Goal: Information Seeking & Learning: Learn about a topic

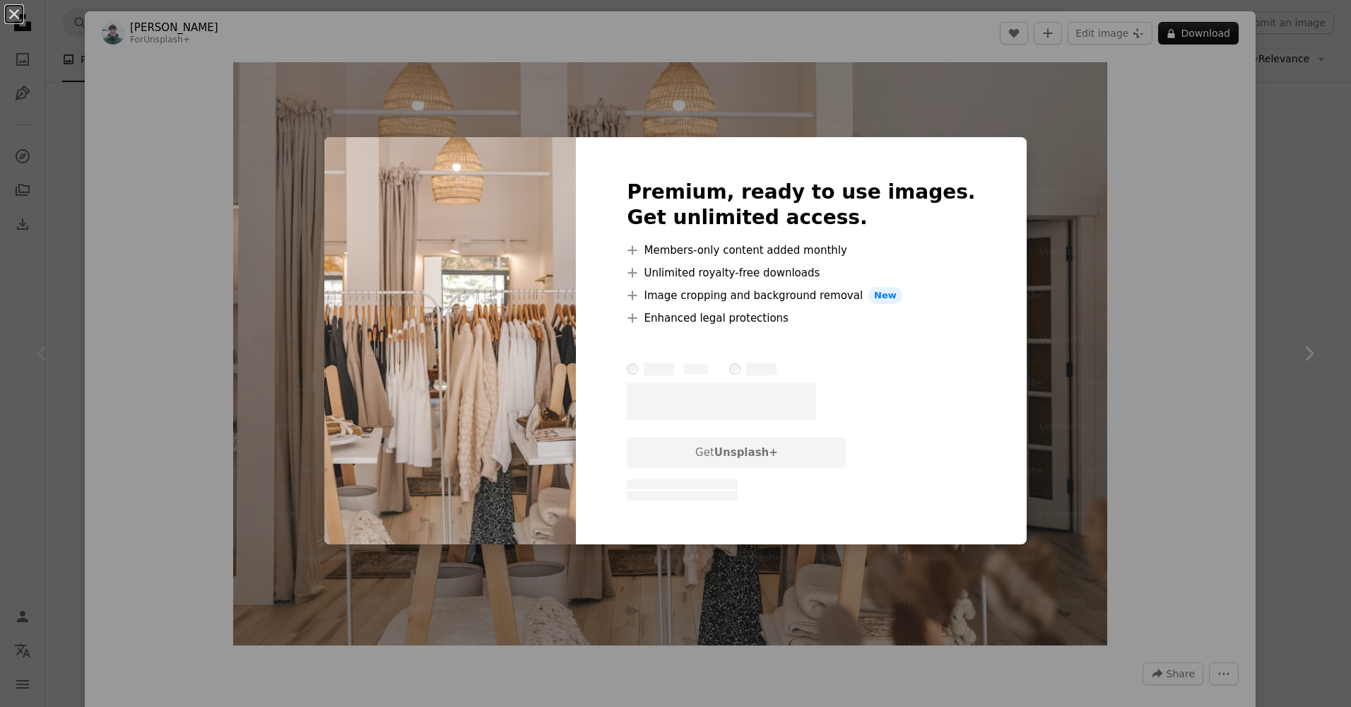
scroll to position [20163, 0]
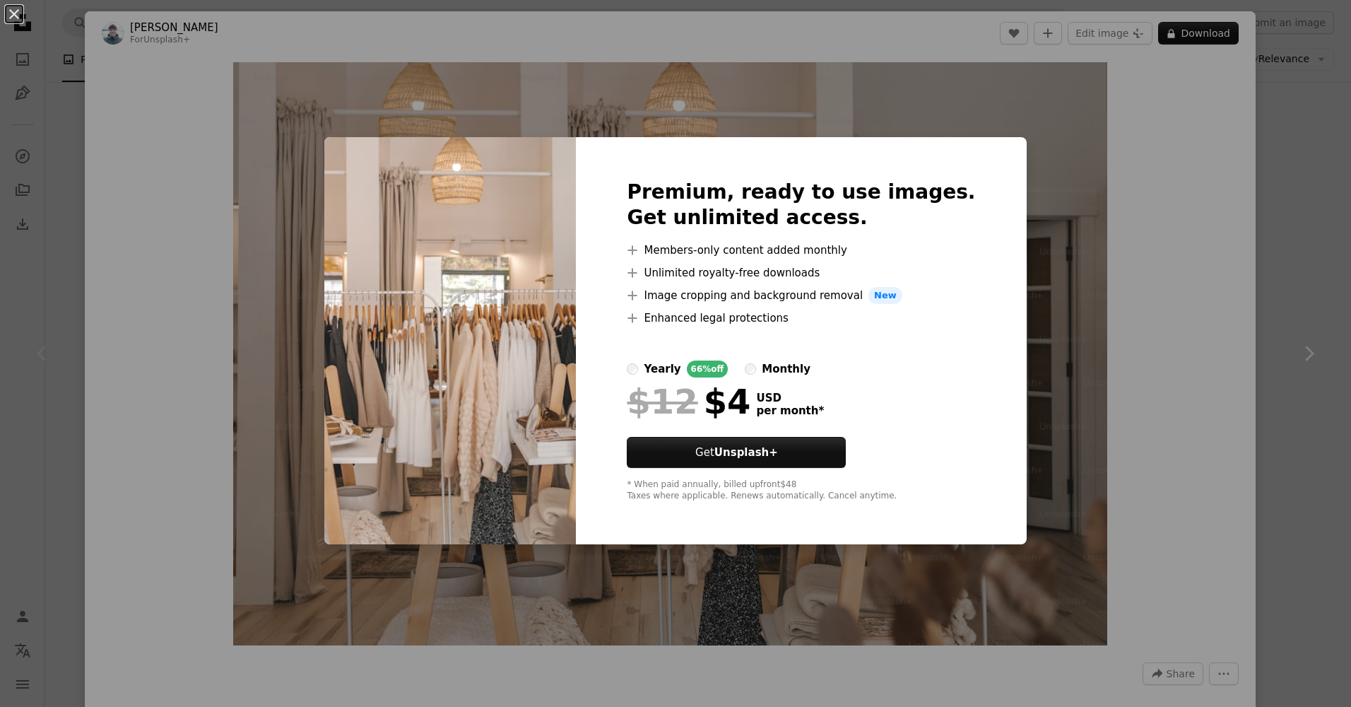
click at [1084, 116] on div "An X shape Premium, ready to use images. Get unlimited access. A plus sign Memb…" at bounding box center [675, 353] width 1351 height 707
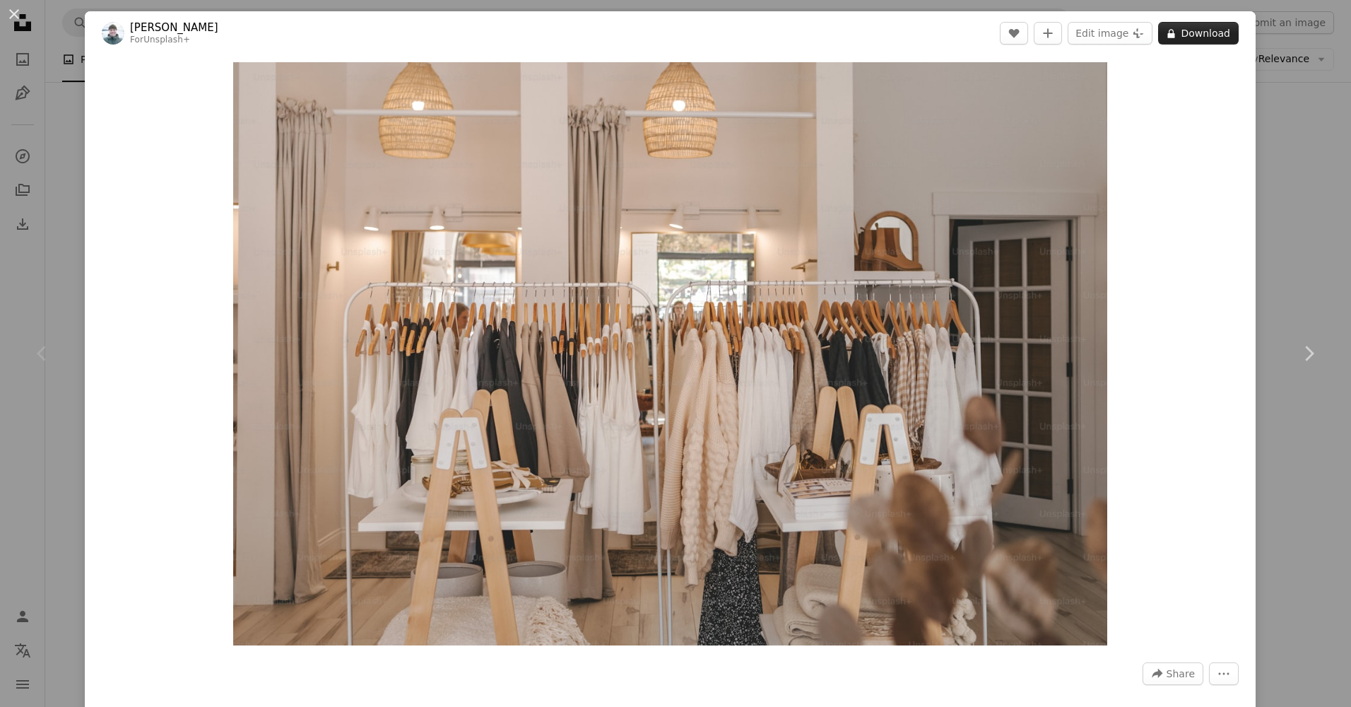
click at [1173, 34] on button "A lock Download" at bounding box center [1198, 33] width 81 height 23
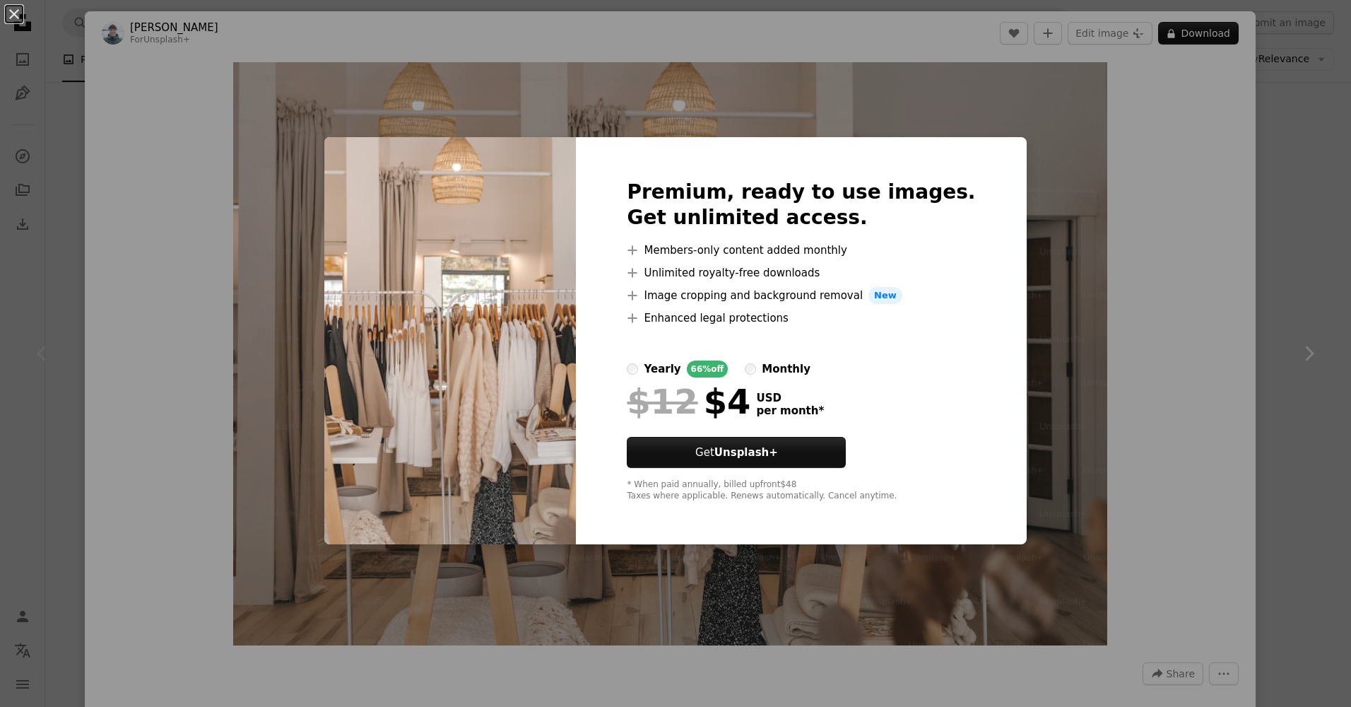
click at [1309, 177] on div "An X shape Premium, ready to use images. Get unlimited access. A plus sign Memb…" at bounding box center [675, 353] width 1351 height 707
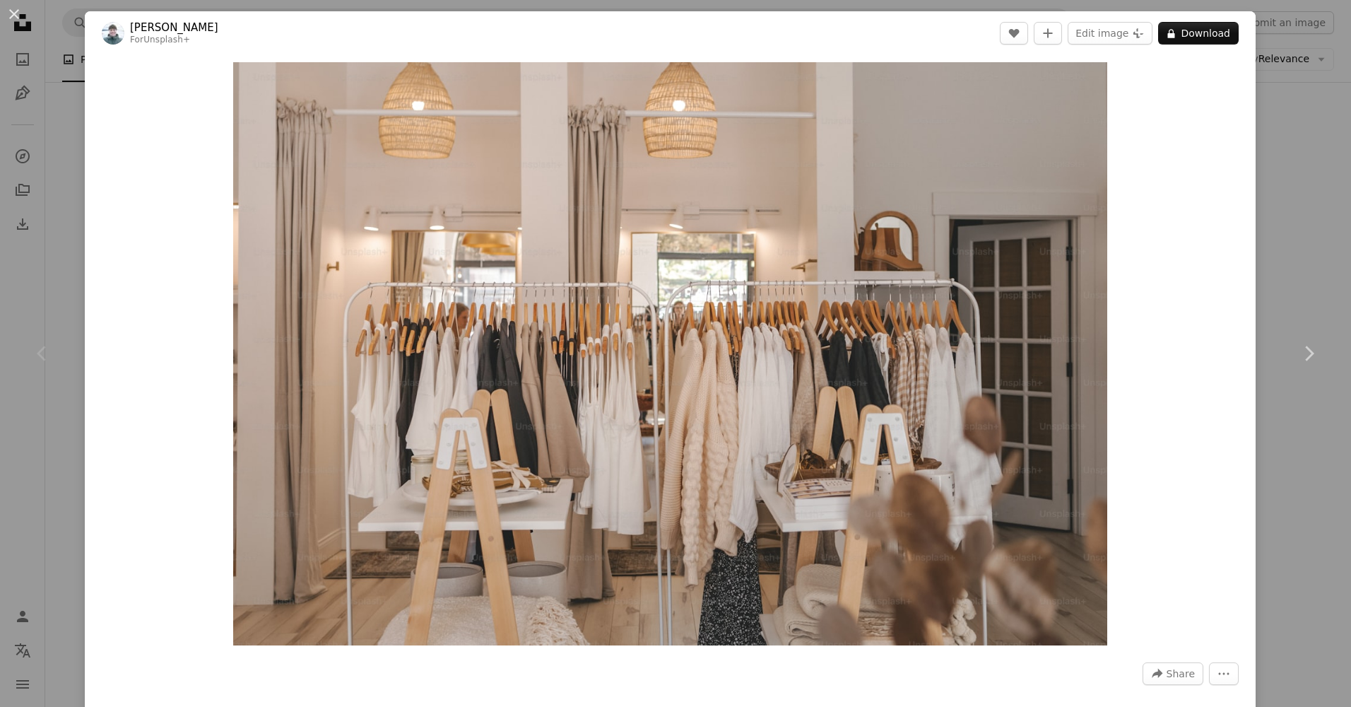
click at [1309, 177] on div "An X shape Chevron left Chevron right [PERSON_NAME] For Unsplash+ A heart A plu…" at bounding box center [675, 353] width 1351 height 707
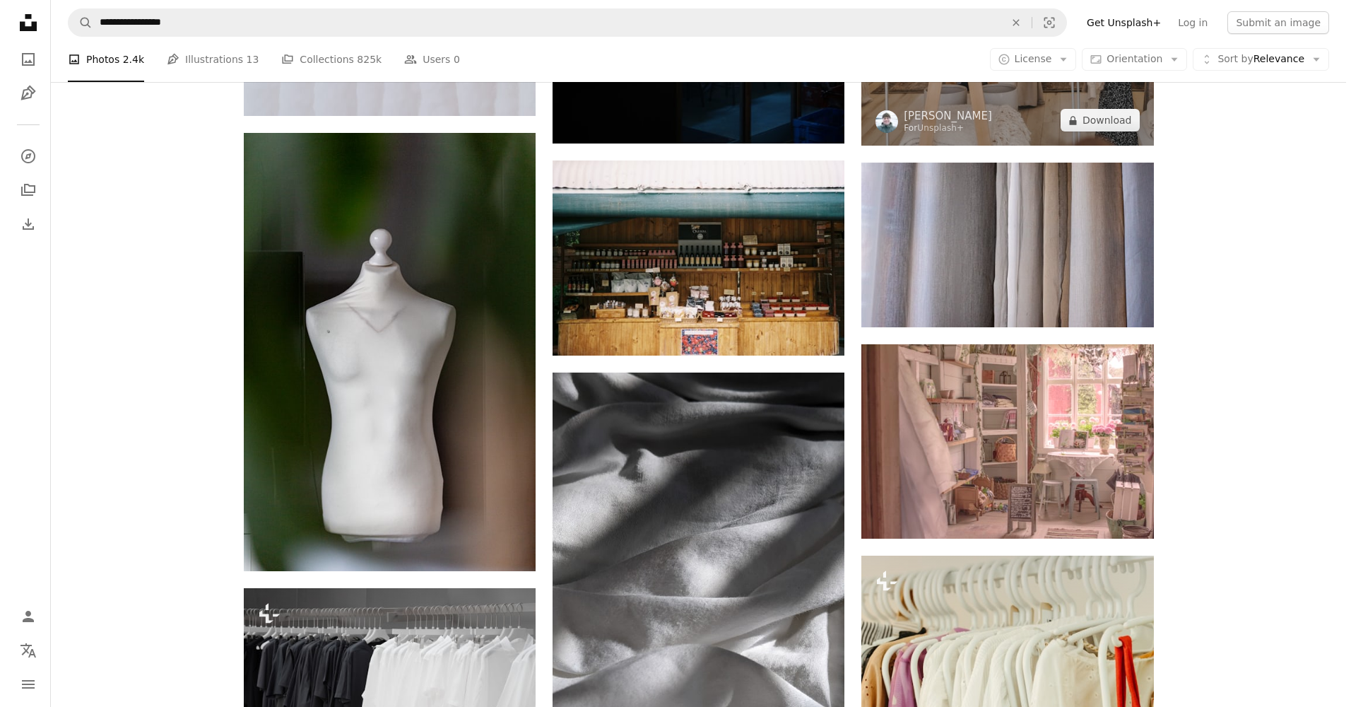
scroll to position [20446, 0]
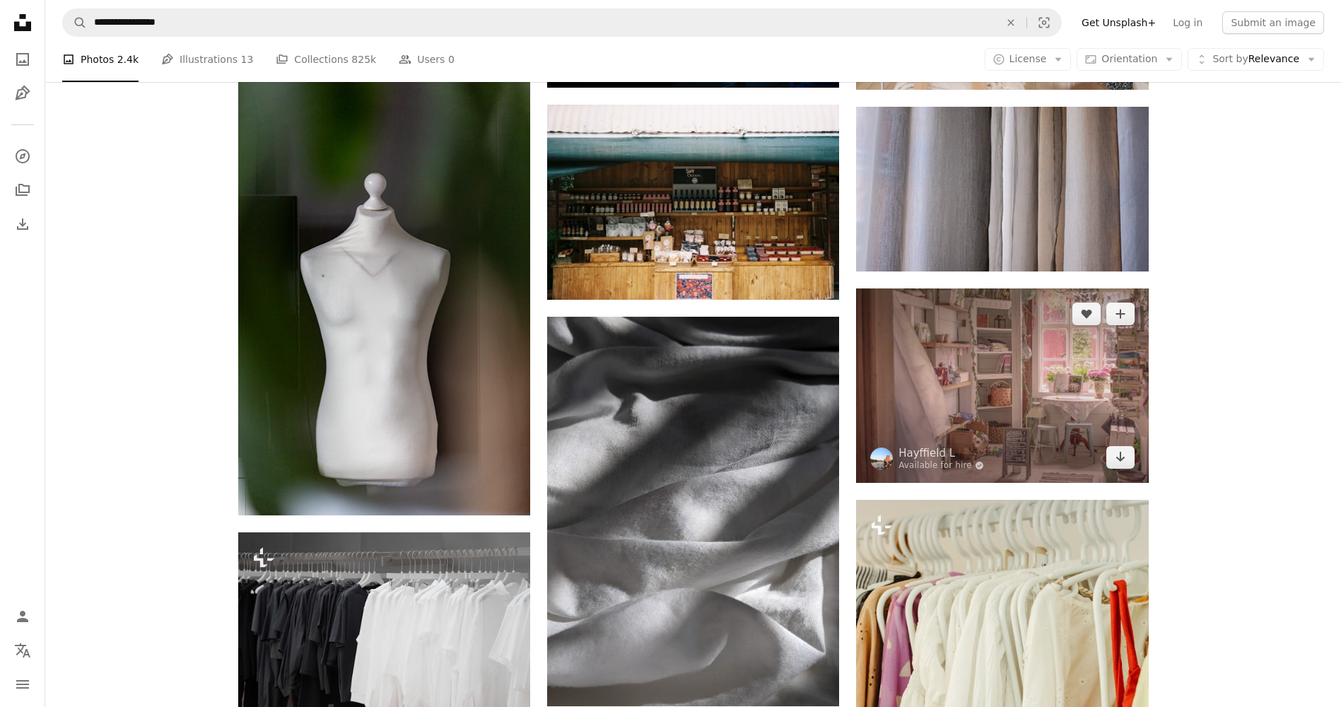
click at [1028, 368] on img at bounding box center [1002, 385] width 292 height 194
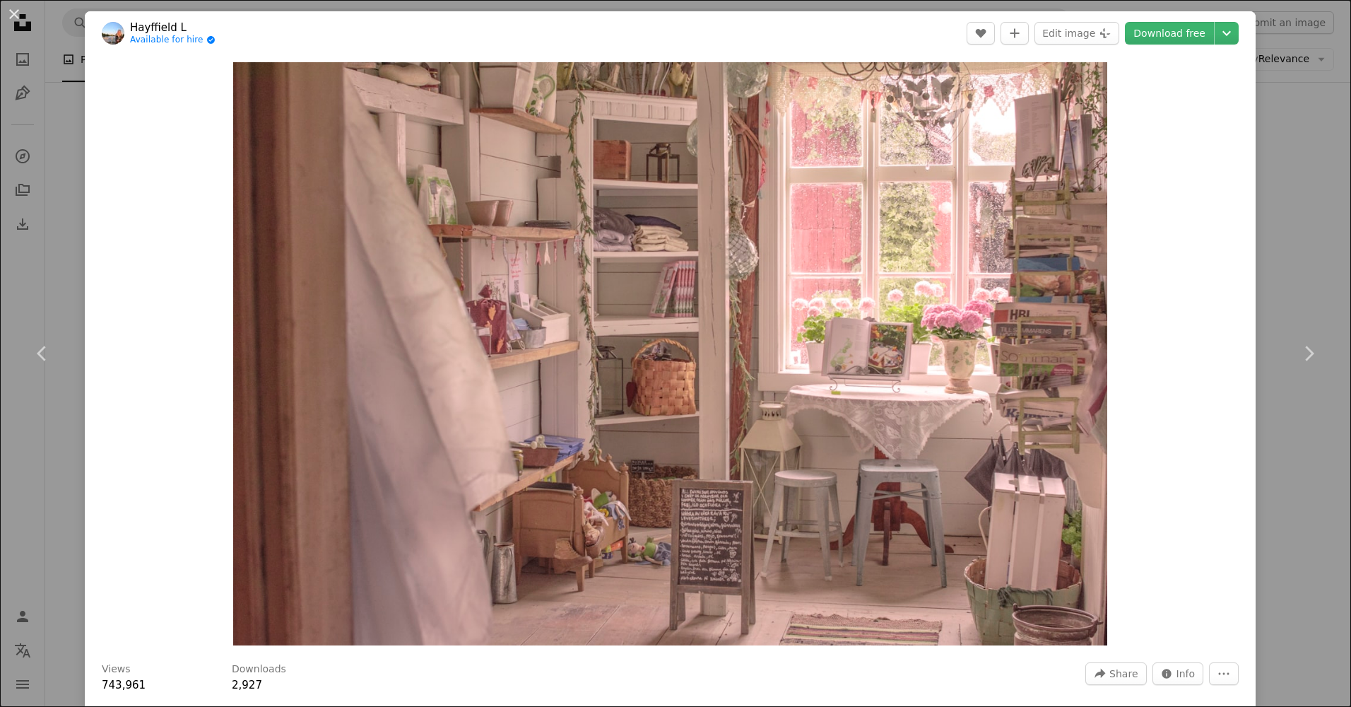
click at [1288, 69] on div "An X shape Chevron left Chevron right Hayffield L Available for hire A checkmar…" at bounding box center [675, 353] width 1351 height 707
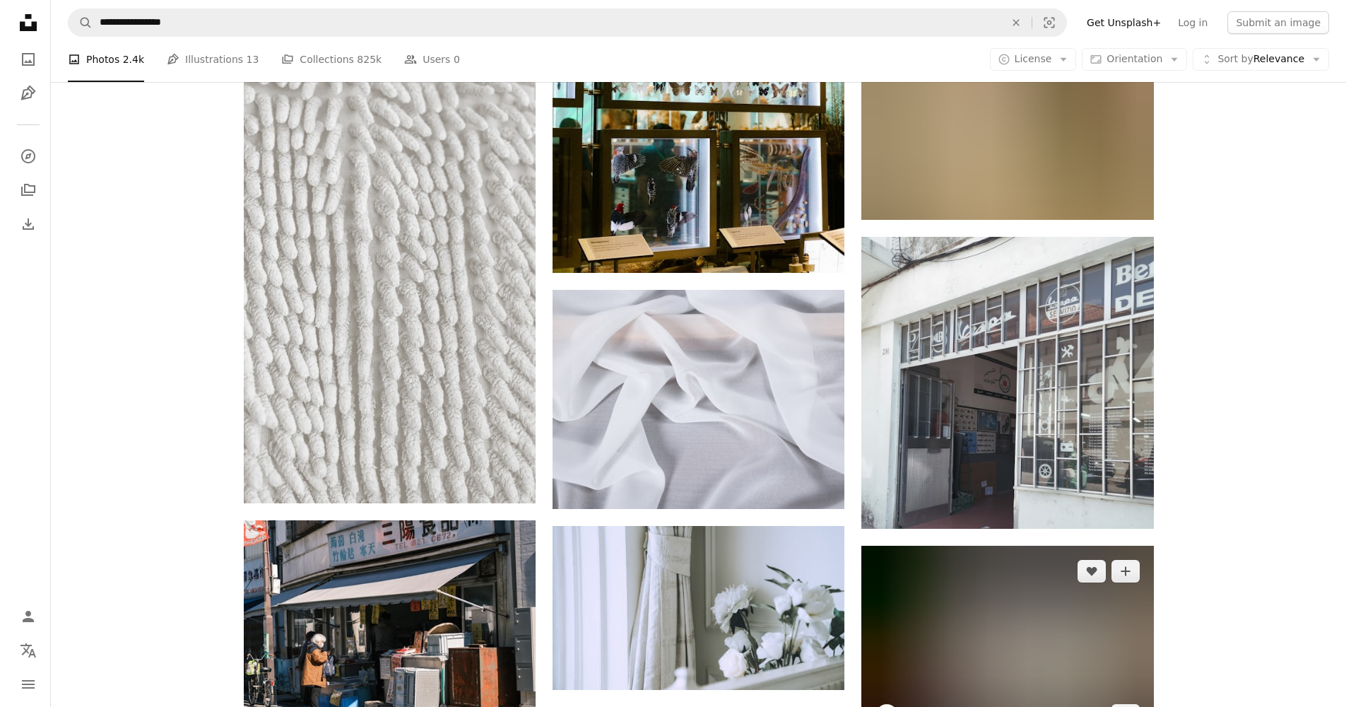
scroll to position [27585, 0]
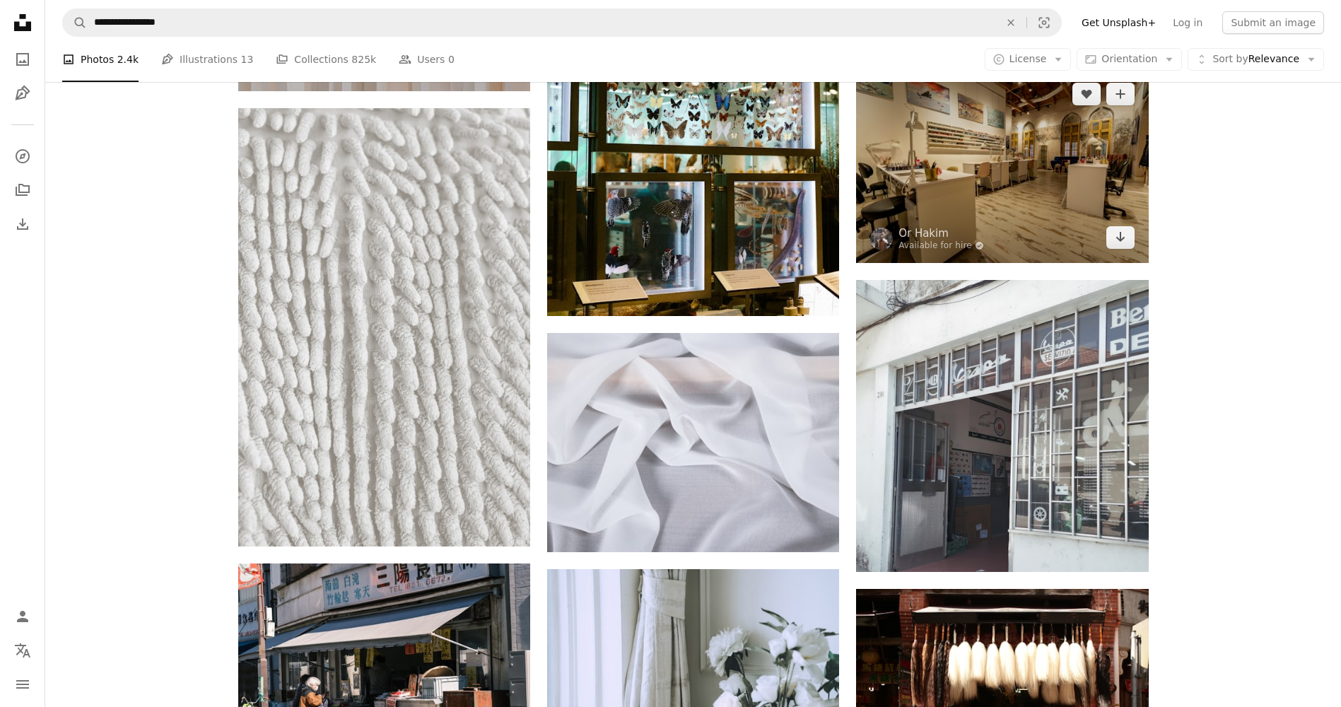
click at [1052, 182] on img at bounding box center [1002, 166] width 292 height 194
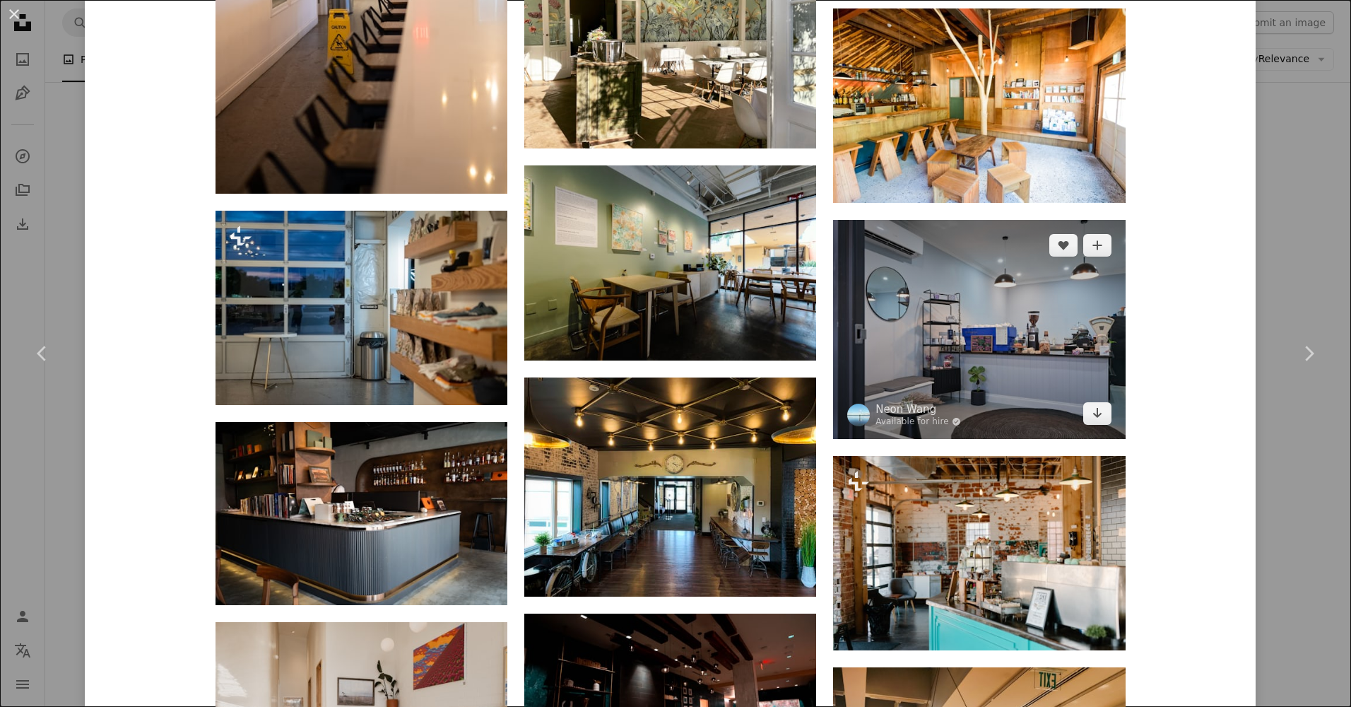
scroll to position [2686, 0]
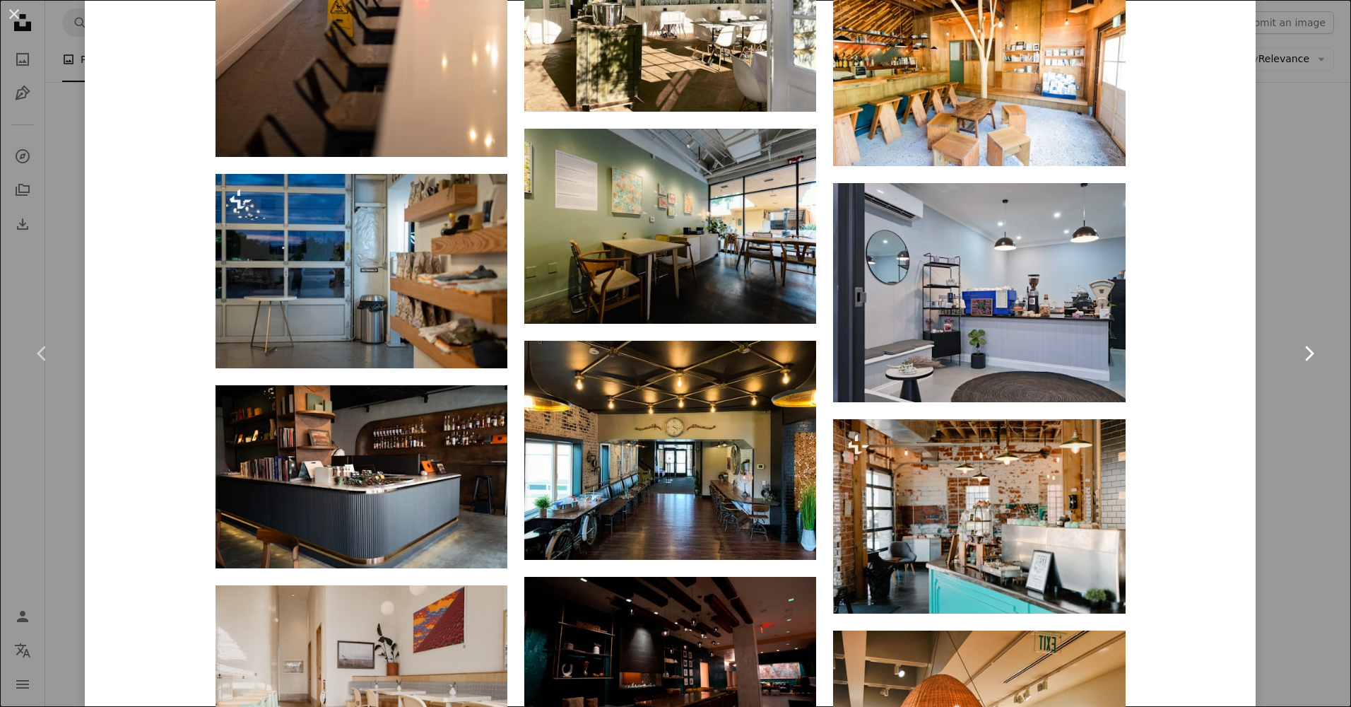
click at [1267, 412] on link "Chevron right" at bounding box center [1309, 354] width 85 height 136
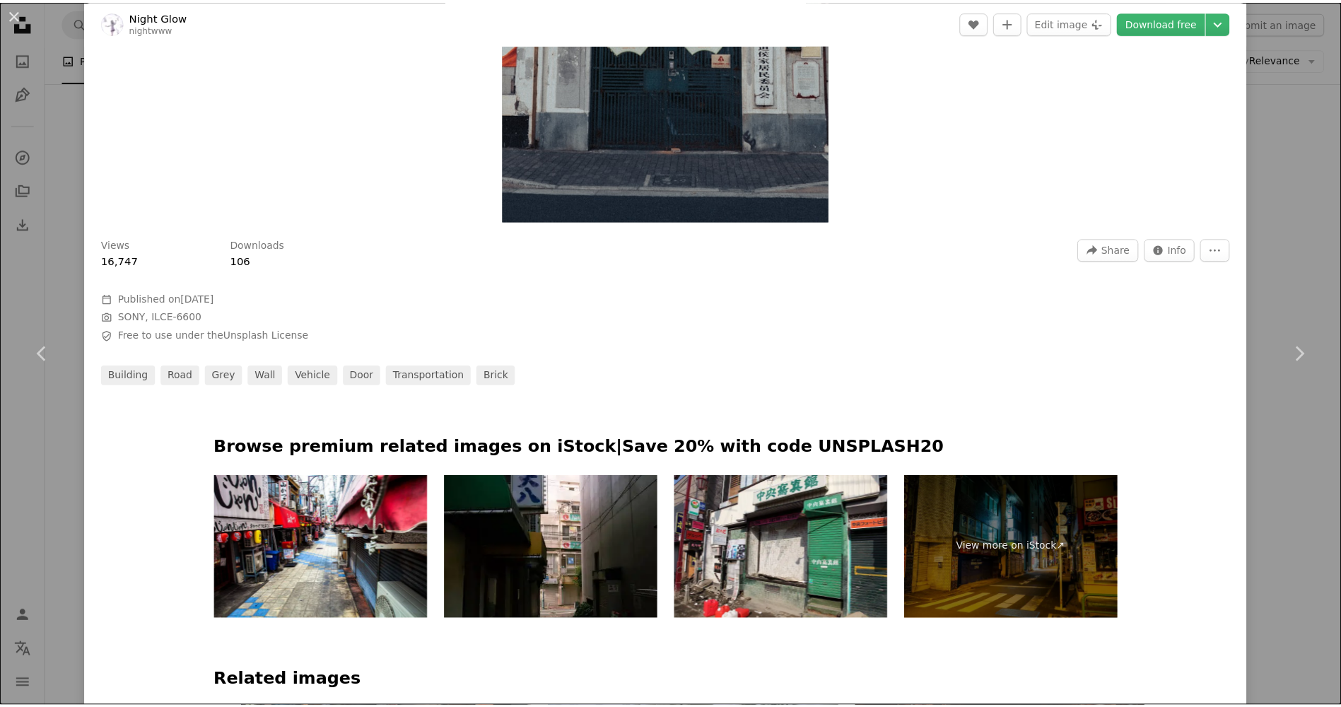
scroll to position [212, 0]
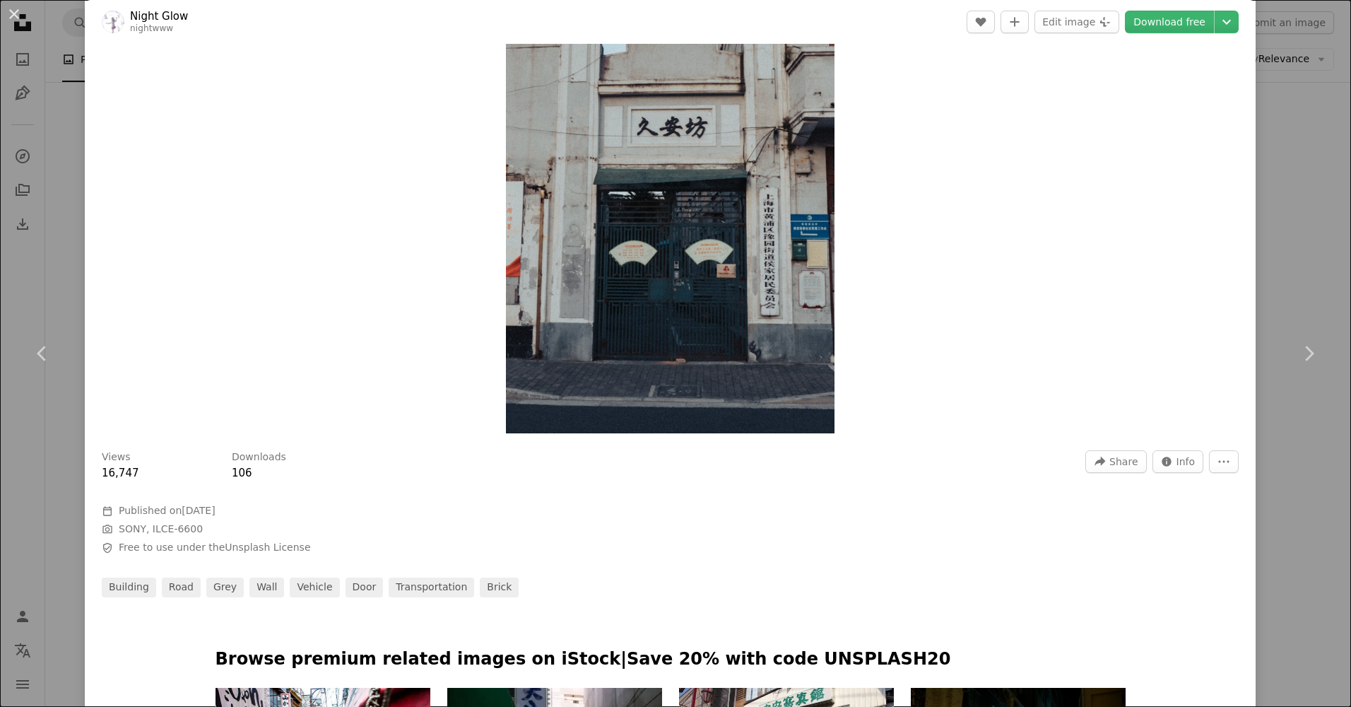
click at [1283, 92] on div "An X shape Chevron left Chevron right Night Glow nightwww A heart A plus sign E…" at bounding box center [675, 353] width 1351 height 707
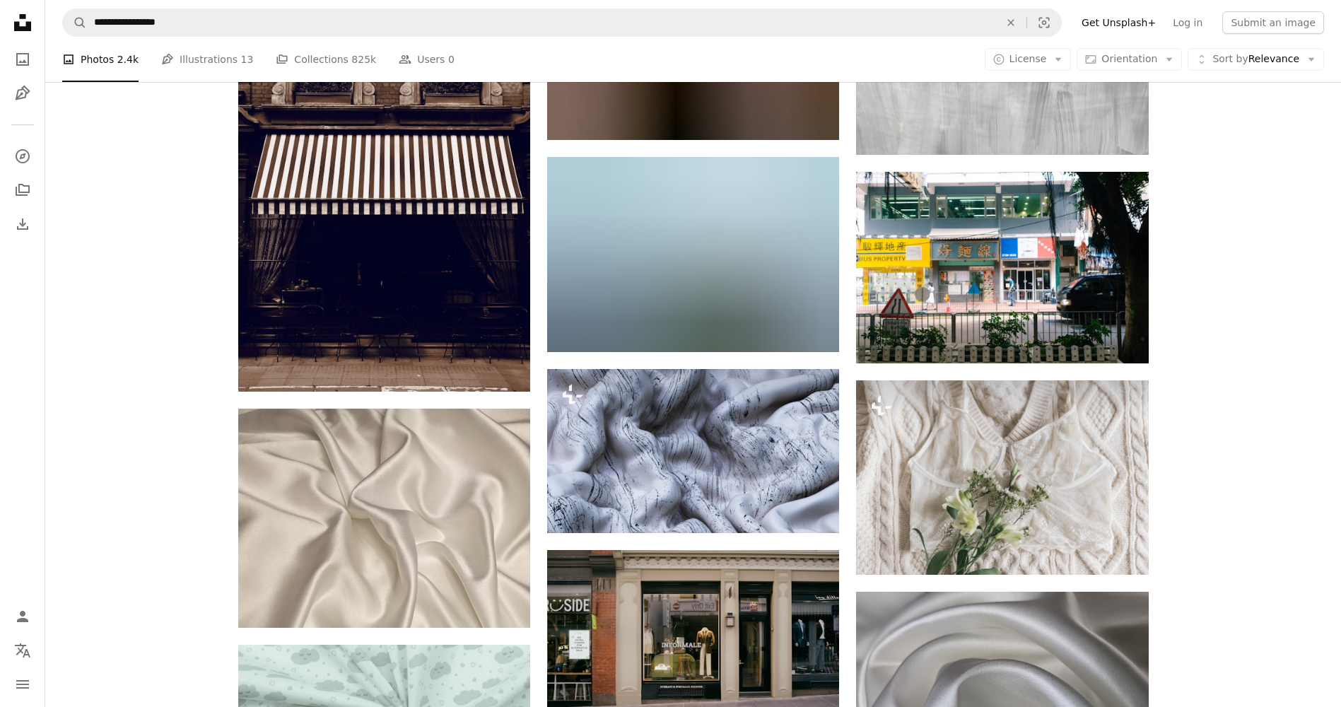
scroll to position [39228, 0]
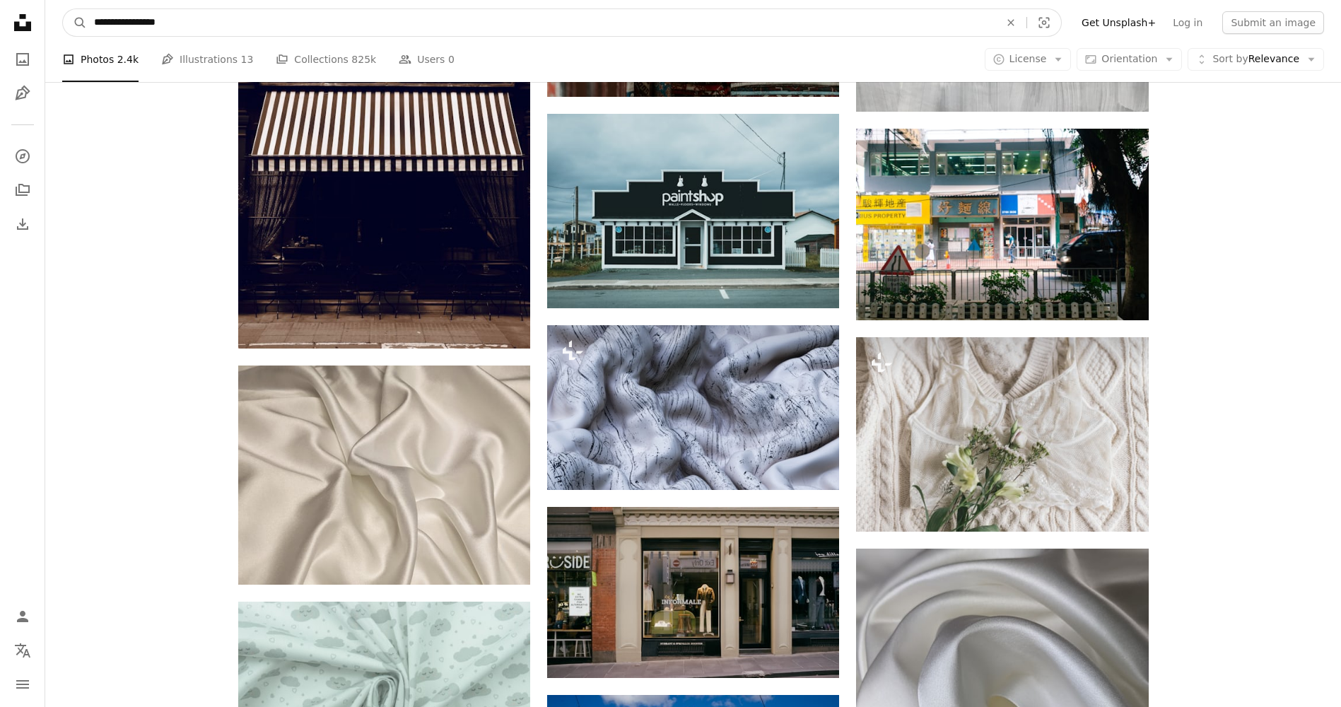
click at [216, 28] on input "**********" at bounding box center [541, 22] width 908 height 27
click at [129, 29] on input "**********" at bounding box center [541, 22] width 908 height 27
type input "**********"
click button "A magnifying glass" at bounding box center [75, 22] width 24 height 27
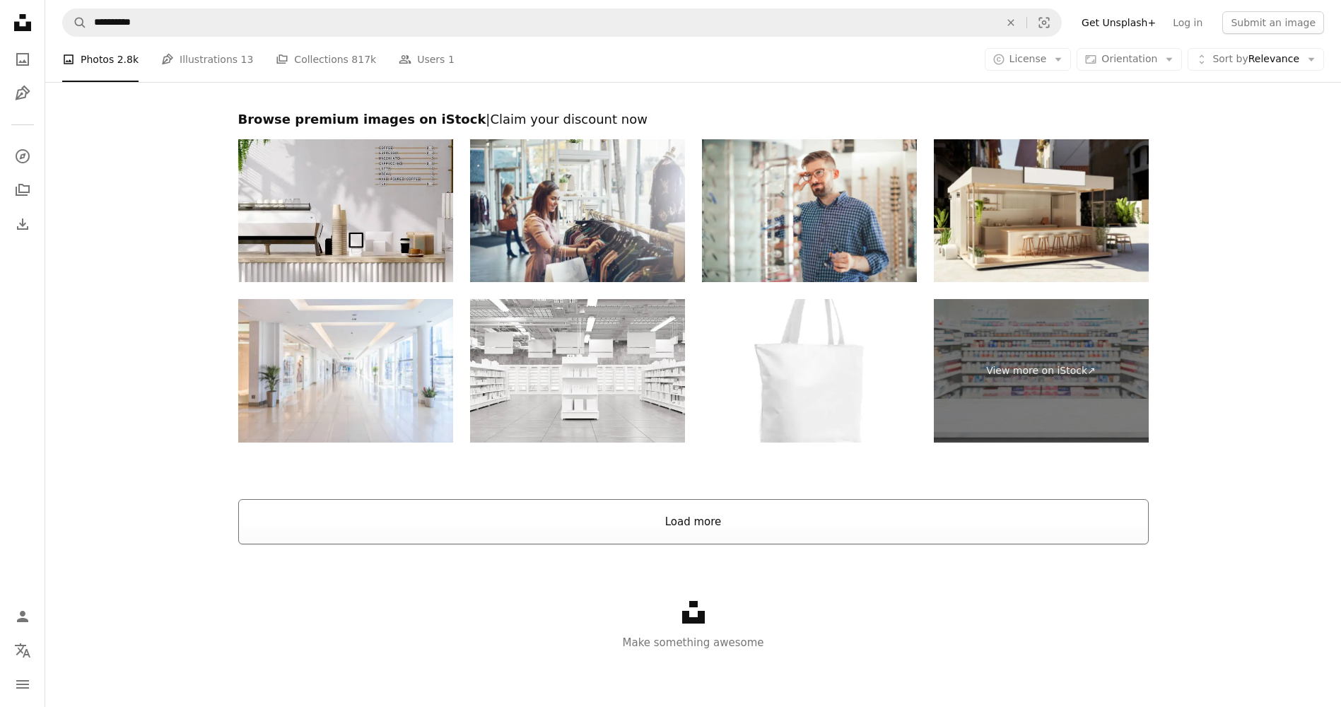
click at [616, 527] on button "Load more" at bounding box center [693, 521] width 910 height 45
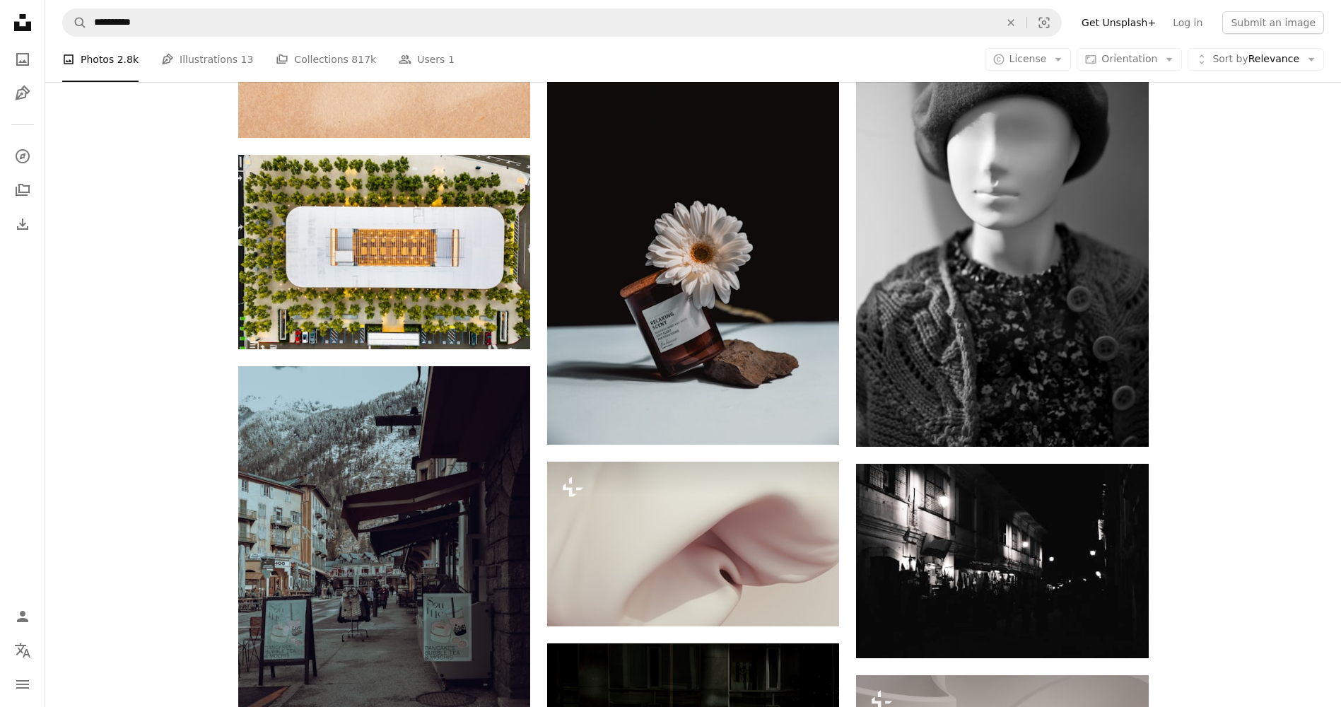
scroll to position [17871, 0]
